Goal: Transaction & Acquisition: Obtain resource

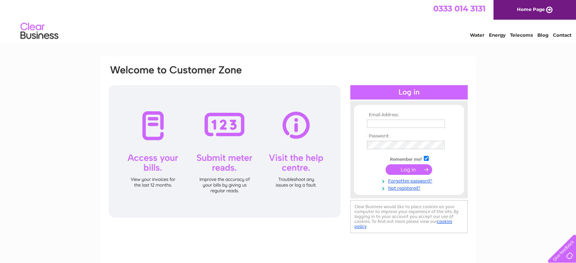
type input "info@elliottbrownbookkeeping.co.uk"
click at [405, 168] on input "submit" at bounding box center [408, 169] width 47 height 11
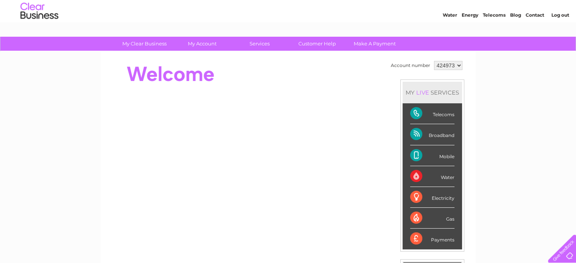
scroll to position [18, 0]
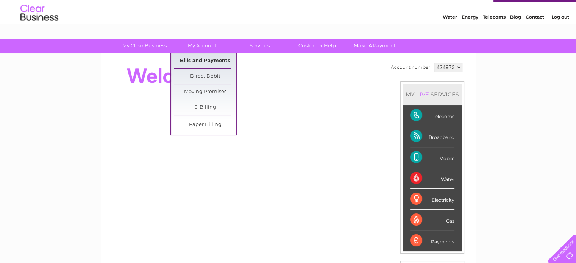
click at [201, 57] on link "Bills and Payments" at bounding box center [205, 60] width 62 height 15
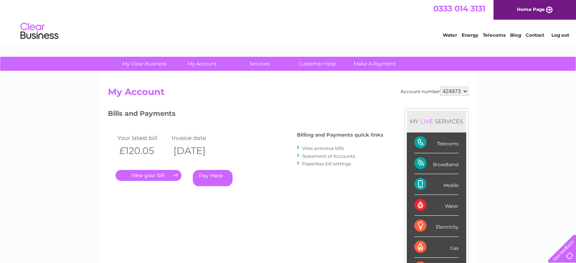
click at [201, 58] on link "My Account" at bounding box center [202, 64] width 62 height 14
click at [155, 172] on link "." at bounding box center [148, 175] width 66 height 11
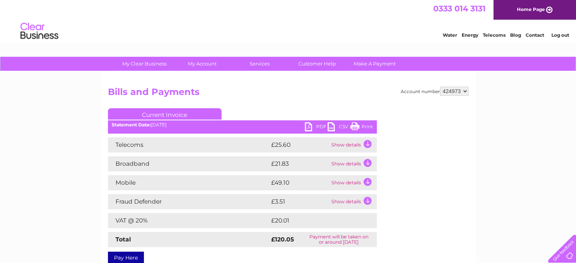
click at [310, 125] on link "PDF" at bounding box center [316, 127] width 23 height 11
click at [556, 35] on link "Log out" at bounding box center [560, 35] width 18 height 6
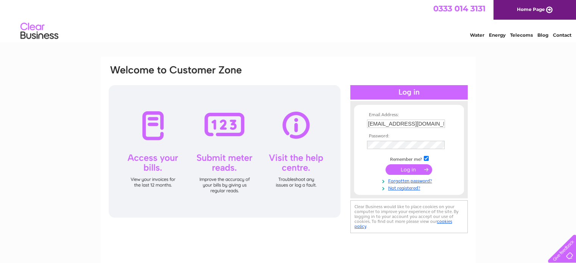
click at [434, 122] on input "info@elliottbrownbookkeeping.co.uk" at bounding box center [406, 124] width 78 height 8
type input "yvonne.elliott@live.co.uk"
drag, startPoint x: 409, startPoint y: 166, endPoint x: 405, endPoint y: 160, distance: 7.7
click at [408, 164] on input "submit" at bounding box center [408, 169] width 47 height 11
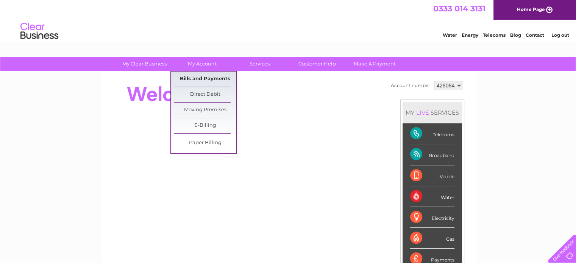
click at [208, 78] on link "Bills and Payments" at bounding box center [205, 79] width 62 height 15
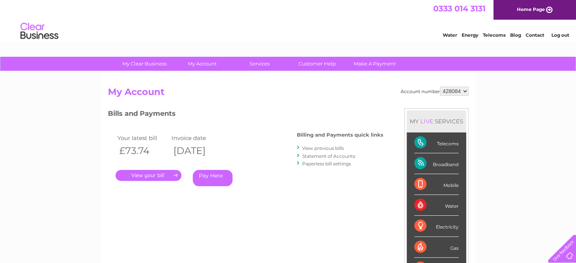
click at [155, 174] on link "." at bounding box center [148, 175] width 66 height 11
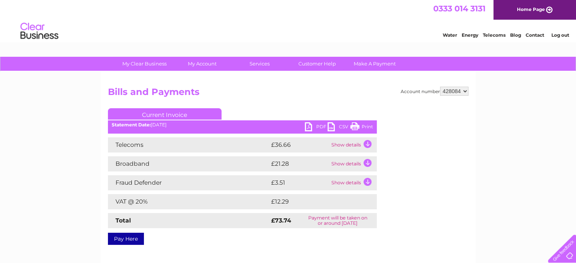
click at [307, 126] on link "PDF" at bounding box center [316, 127] width 23 height 11
